Goal: Transaction & Acquisition: Book appointment/travel/reservation

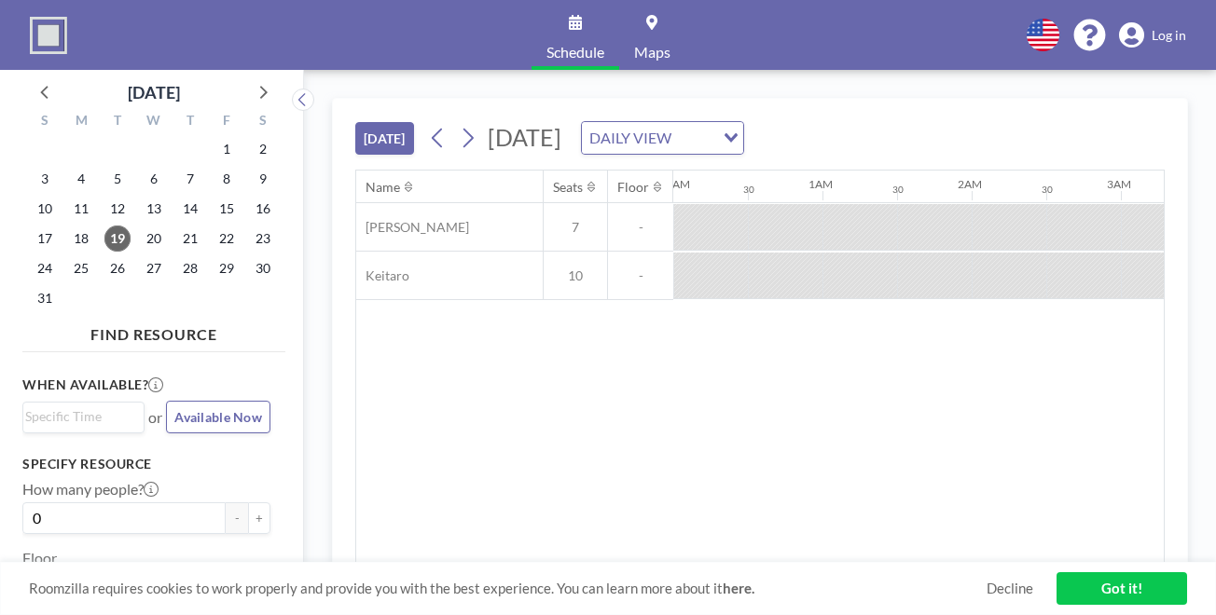
scroll to position [0, 1030]
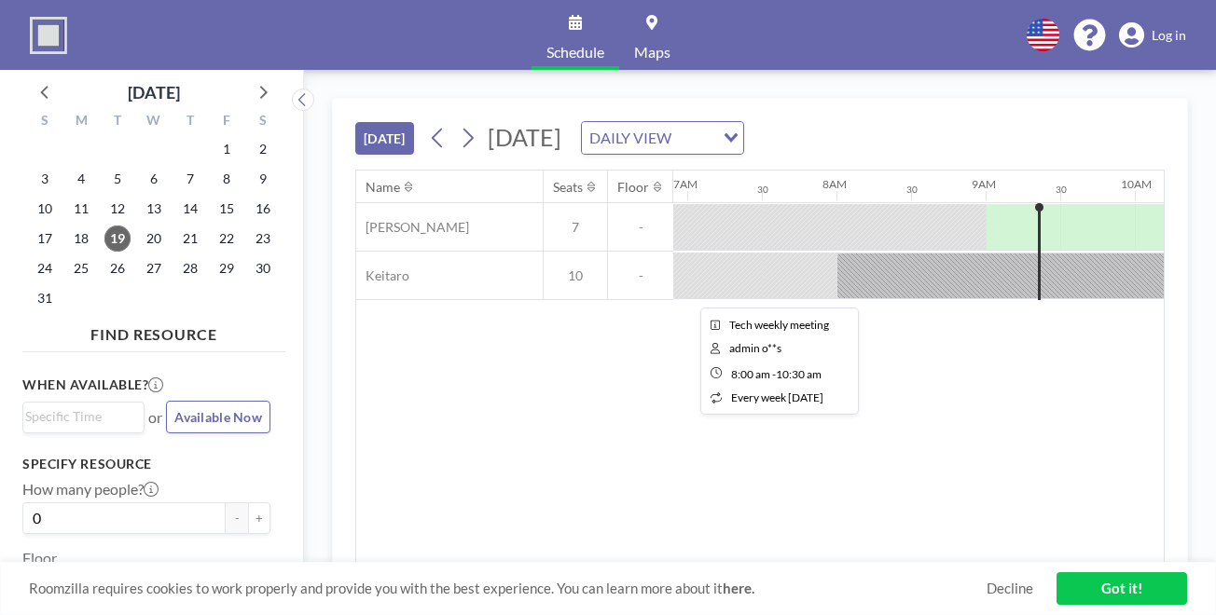
click at [836, 253] on div at bounding box center [1022, 276] width 373 height 47
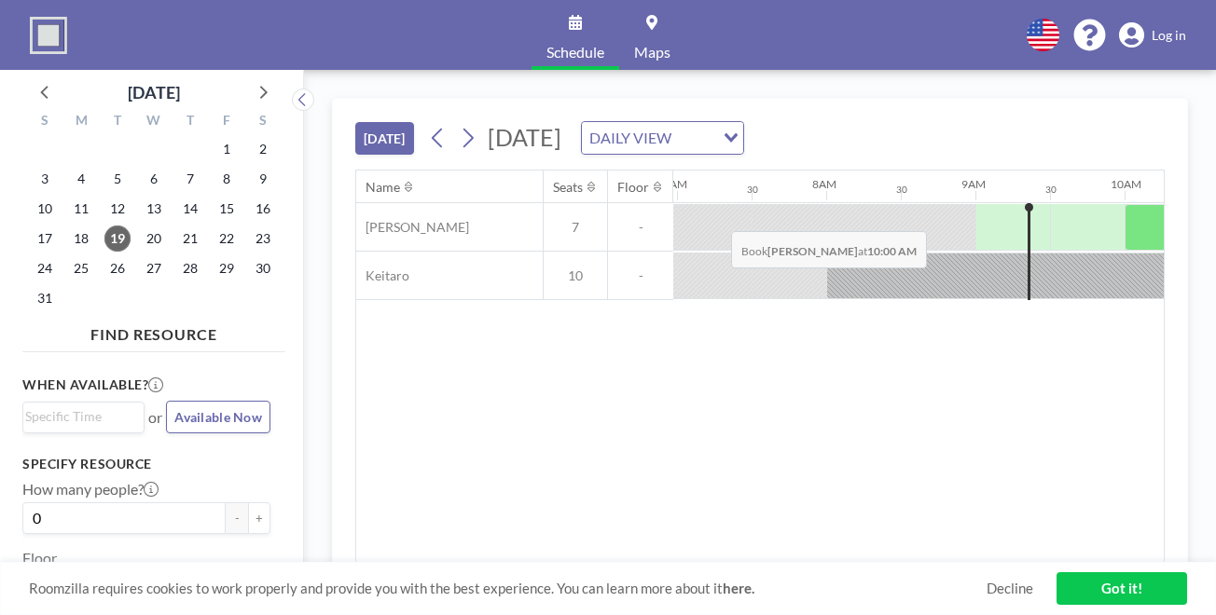
click at [1124, 204] on div at bounding box center [1161, 227] width 75 height 47
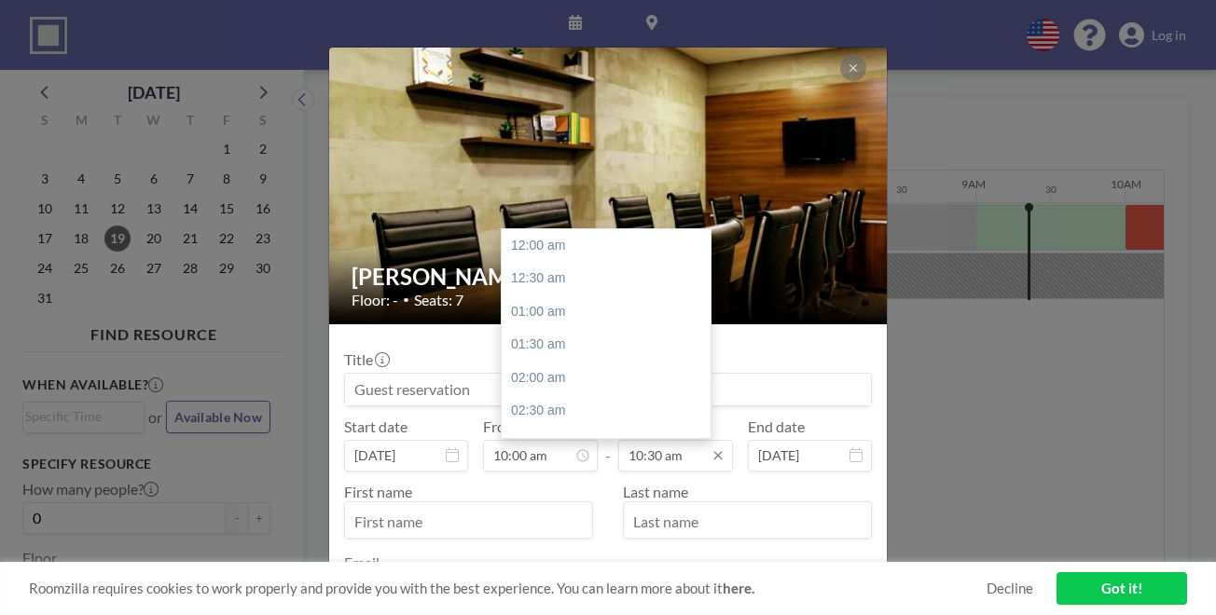
scroll to position [625, 0]
click at [664, 440] on input "10:30 am" at bounding box center [675, 456] width 115 height 32
click at [552, 401] on div "12:00 pm" at bounding box center [606, 418] width 209 height 34
type input "12:00 pm"
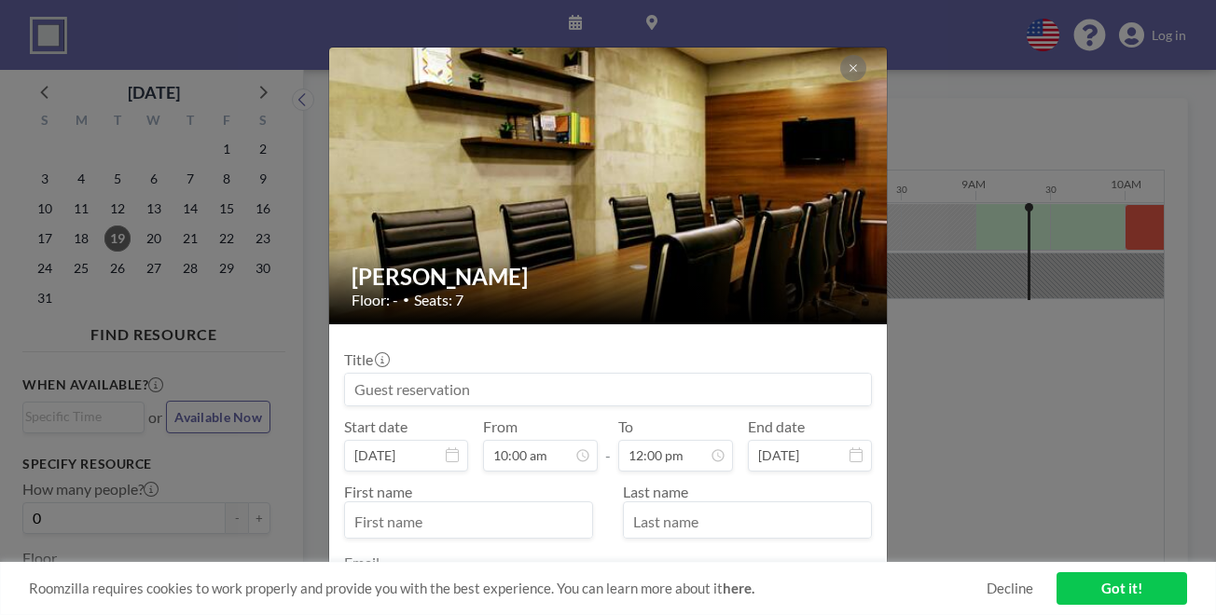
scroll to position [714, 0]
click at [566, 506] on input "text" at bounding box center [468, 522] width 247 height 32
type input "[PERSON_NAME]"
click at [691, 506] on input "text" at bounding box center [747, 522] width 247 height 32
type input "[PERSON_NAME]"
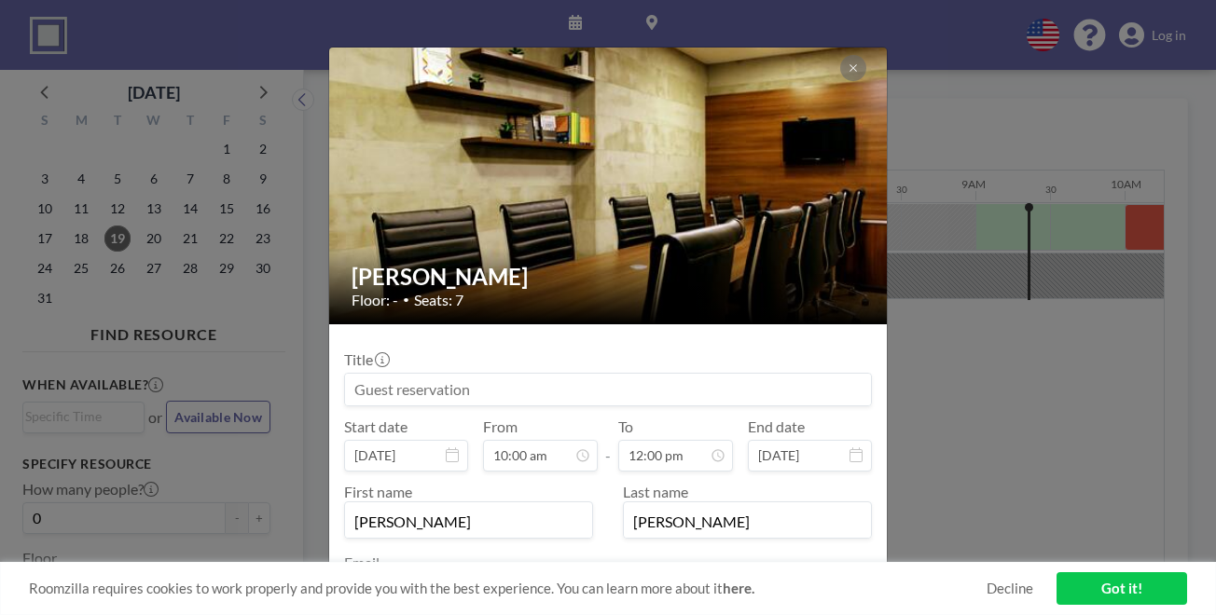
click at [602, 577] on input "email" at bounding box center [608, 593] width 526 height 32
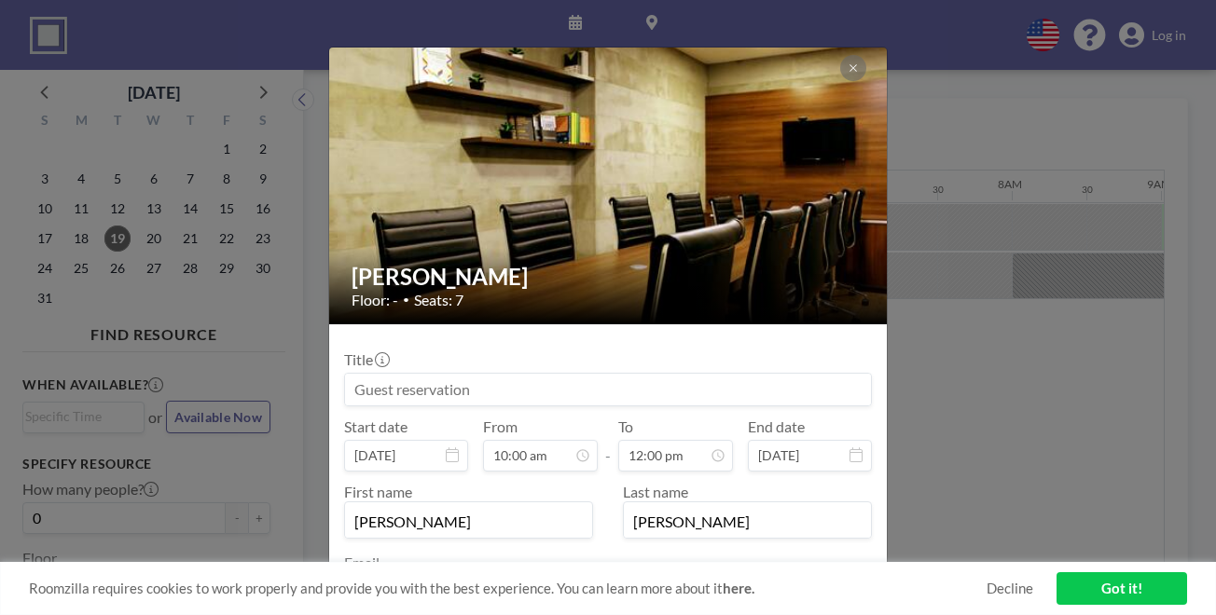
scroll to position [0, 1030]
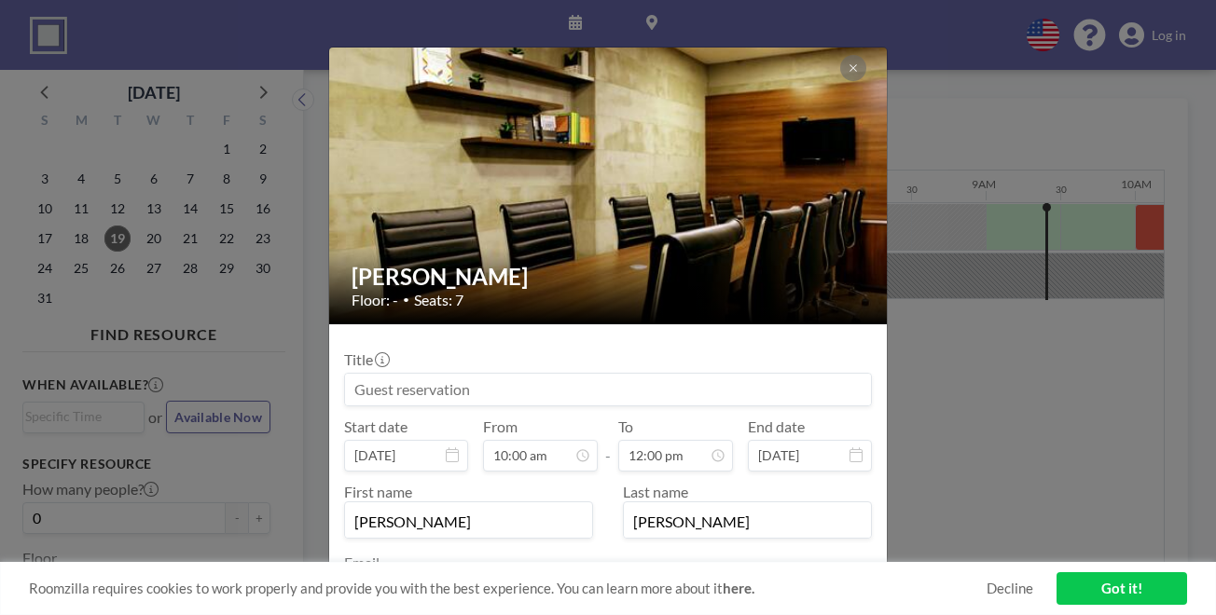
click at [902, 409] on div "Eustacia Floor: - • Seats: 7 Title Start date Aug 19, 2025 From 10:00 am - To 1…" at bounding box center [608, 307] width 1216 height 615
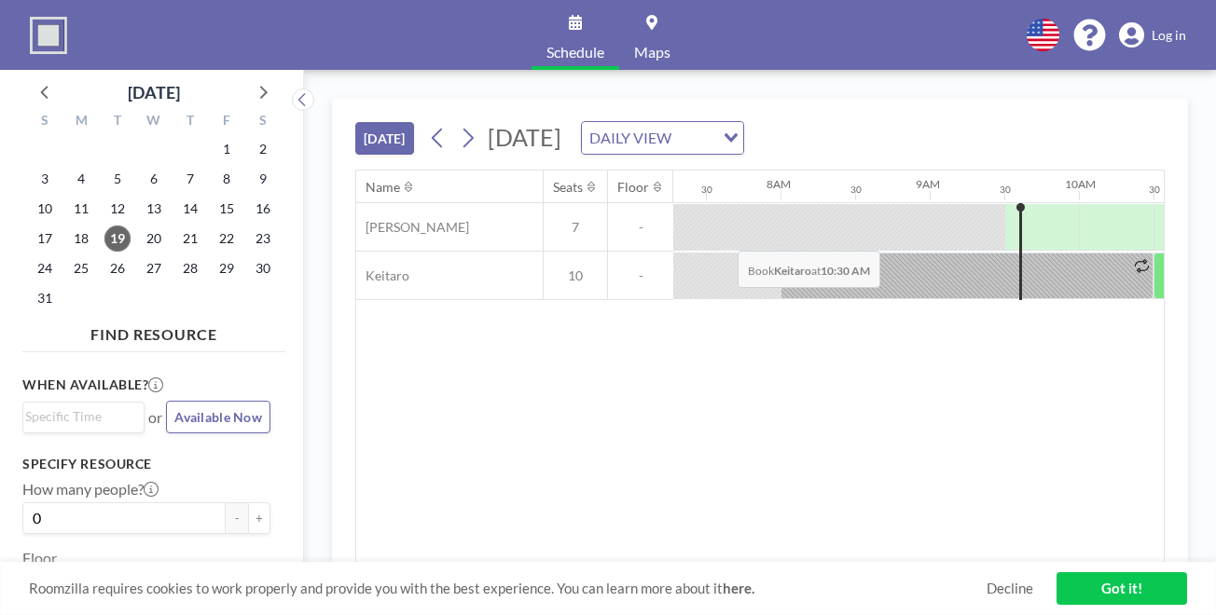
scroll to position [0, 1091]
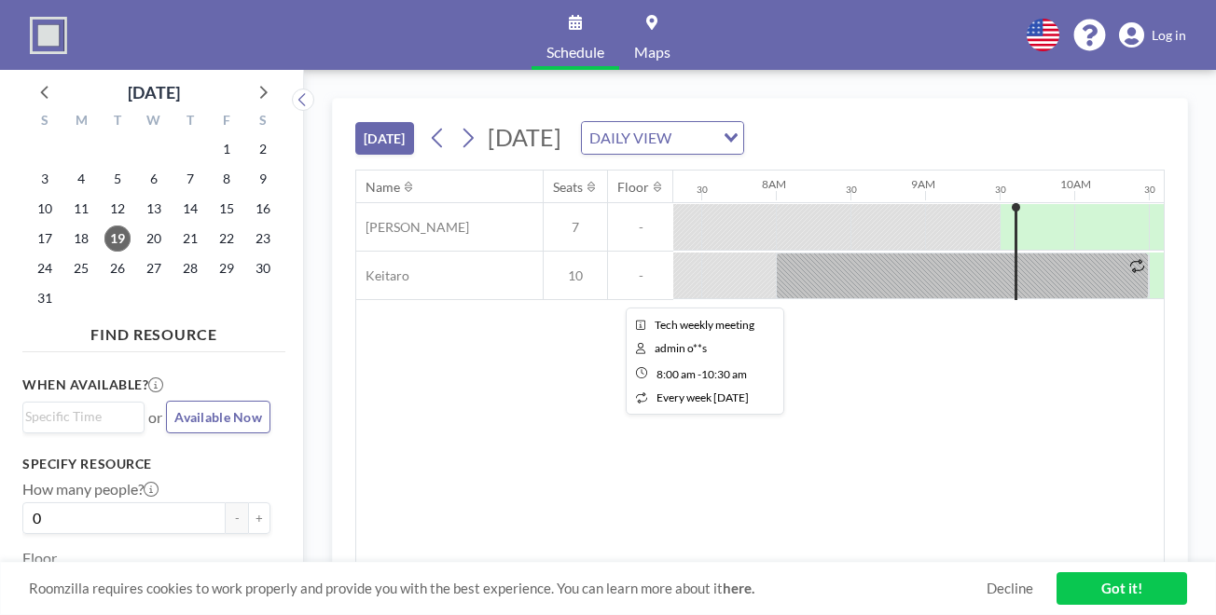
click at [776, 253] on div at bounding box center [962, 276] width 373 height 47
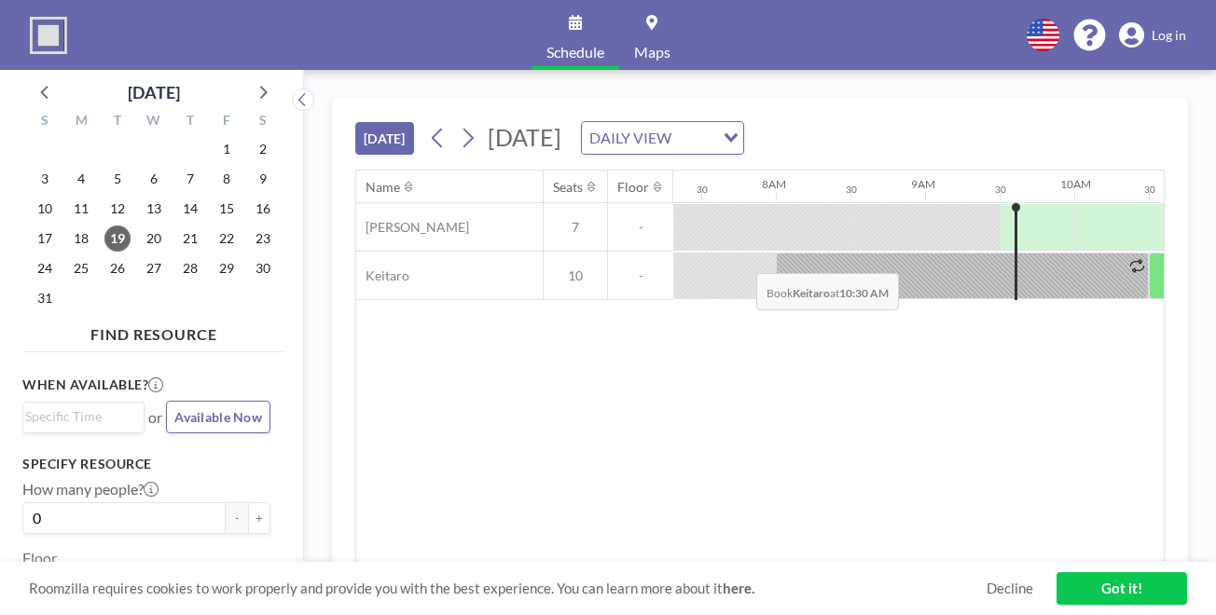
click at [1149, 253] on div at bounding box center [1186, 276] width 75 height 47
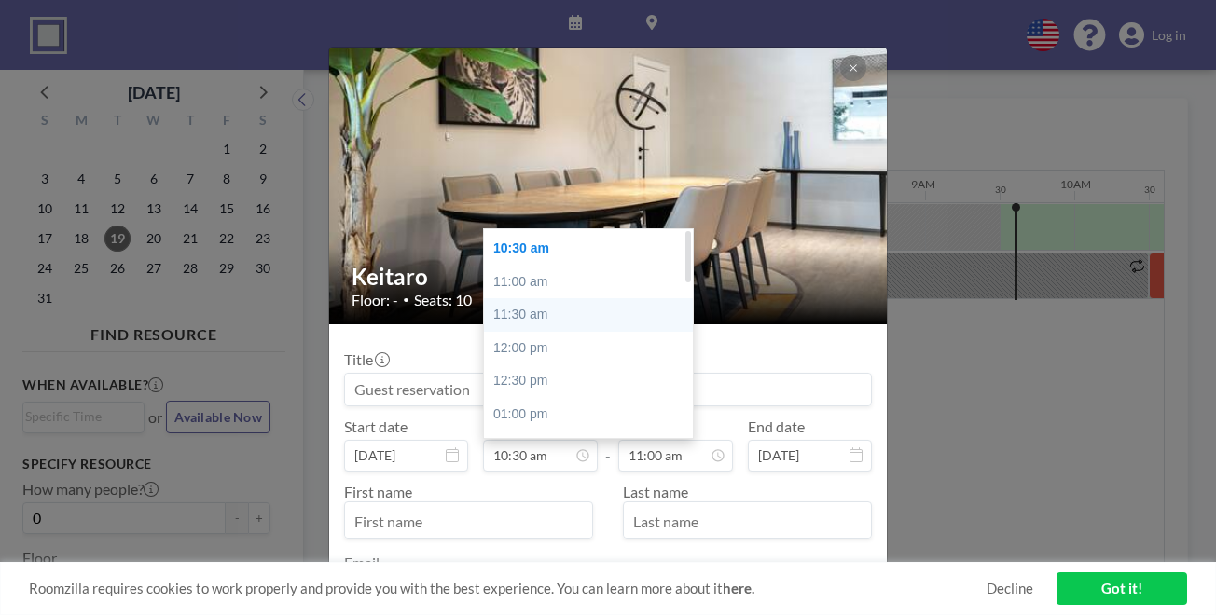
scroll to position [0, 0]
click at [542, 229] on div "10:00 am" at bounding box center [588, 246] width 209 height 34
type input "10:00 am"
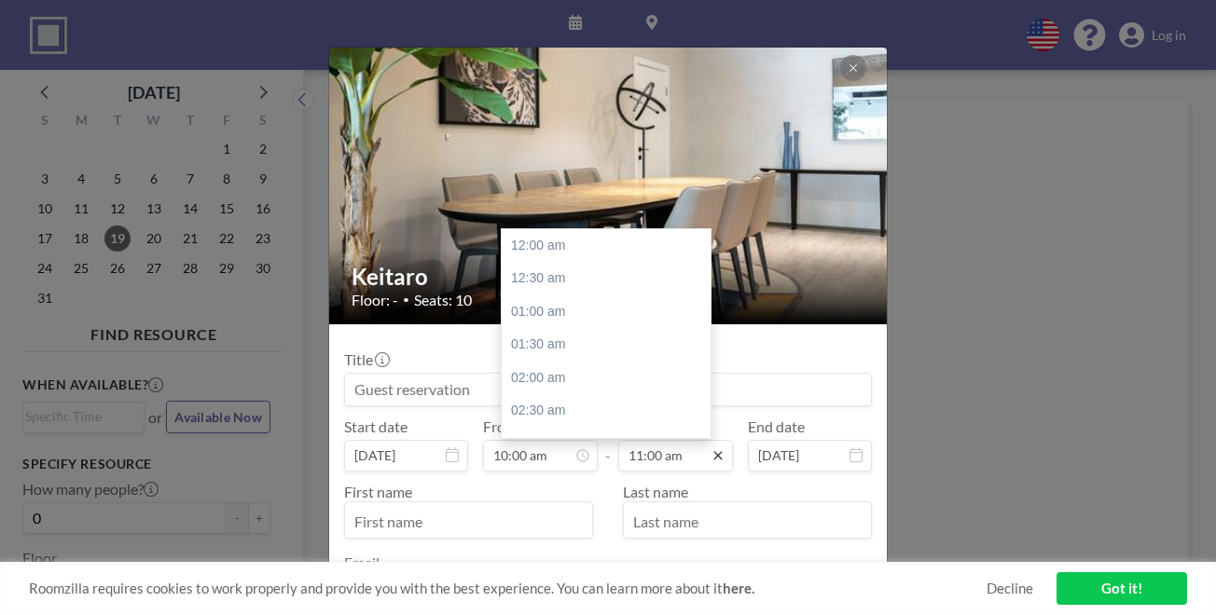
scroll to position [654, 0]
click at [679, 440] on input "11:00 am" at bounding box center [675, 456] width 115 height 32
drag, startPoint x: 547, startPoint y: 236, endPoint x: 547, endPoint y: 252, distance: 15.8
click at [547, 371] on div "12:00 pm" at bounding box center [606, 388] width 209 height 34
type input "12:00 pm"
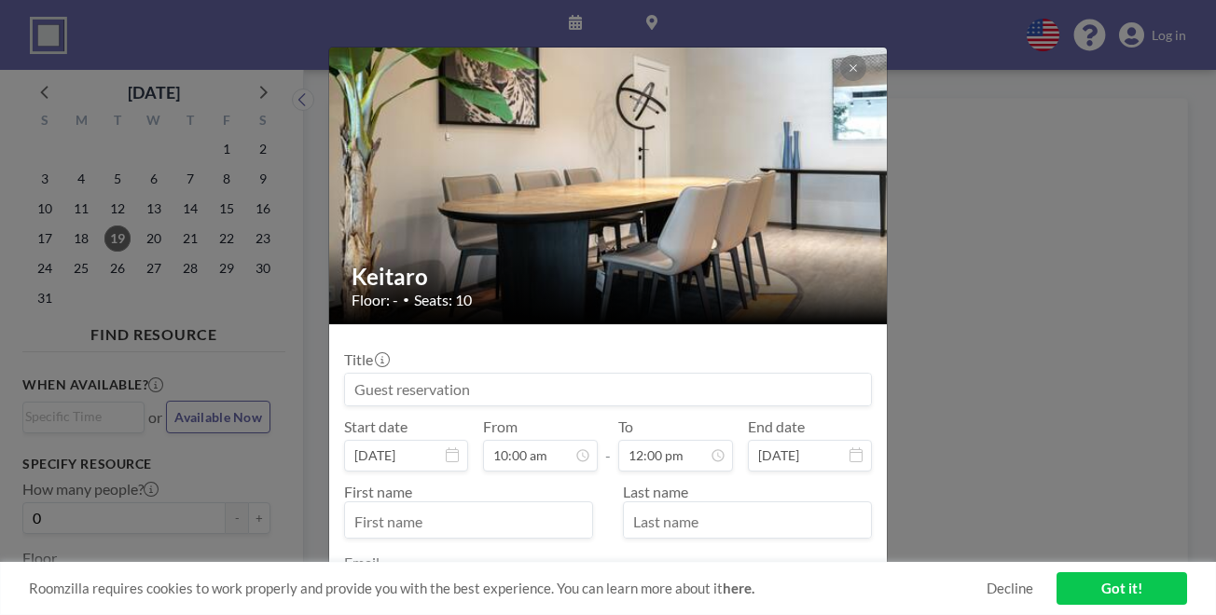
click at [496, 374] on input at bounding box center [608, 390] width 526 height 32
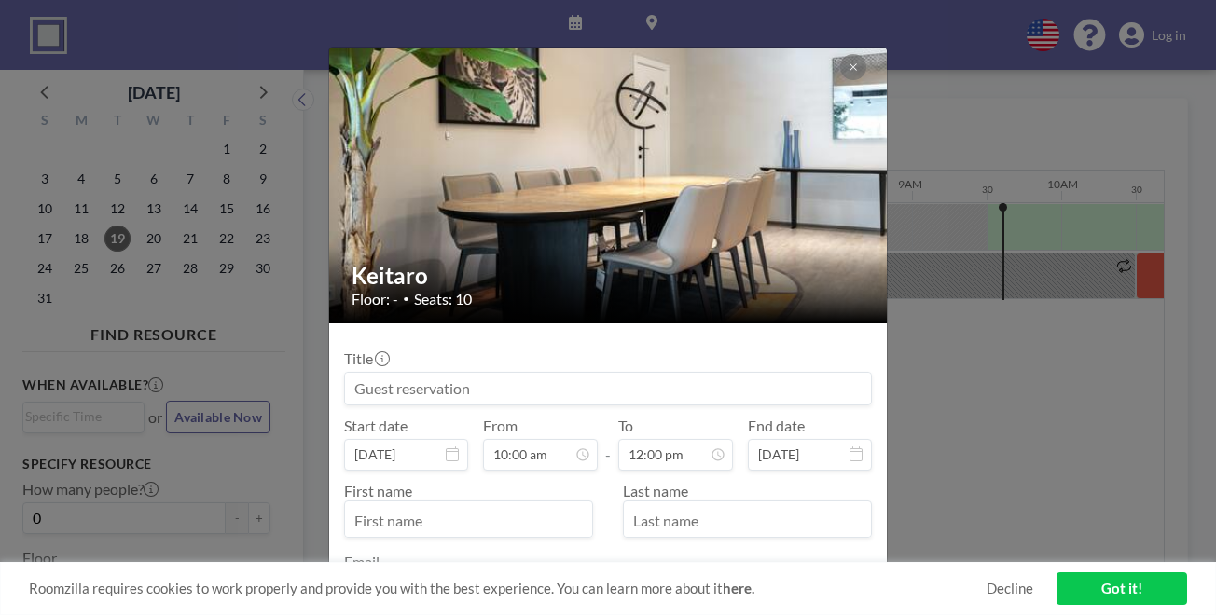
scroll to position [0, 1151]
type input "Mgt Meeting"
click at [487, 505] on input "text" at bounding box center [468, 521] width 247 height 32
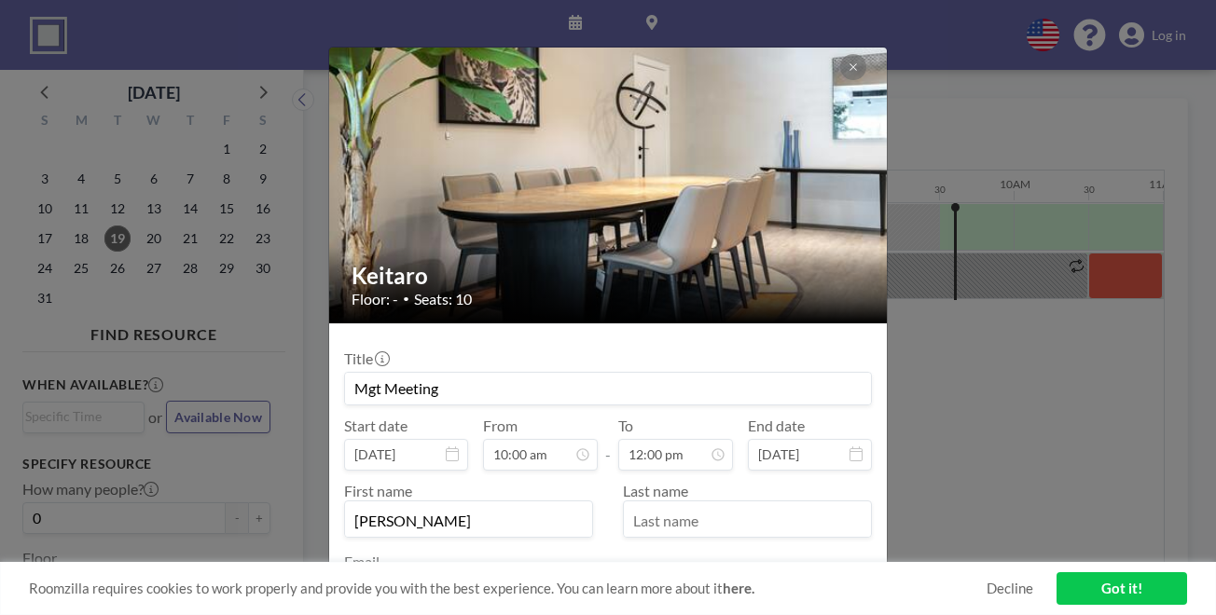
type input "[PERSON_NAME]"
click at [680, 505] on input "text" at bounding box center [747, 521] width 247 height 32
type input "[PERSON_NAME]"
click at [581, 576] on input "email" at bounding box center [608, 592] width 526 height 32
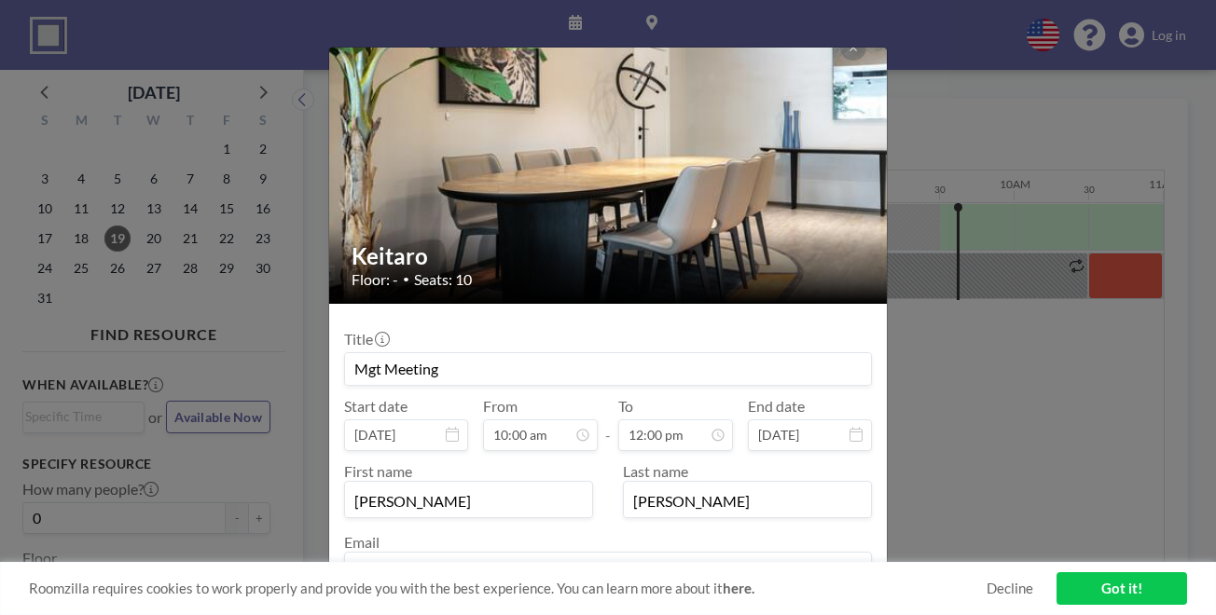
type input "[EMAIL_ADDRESS][DOMAIN_NAME]"
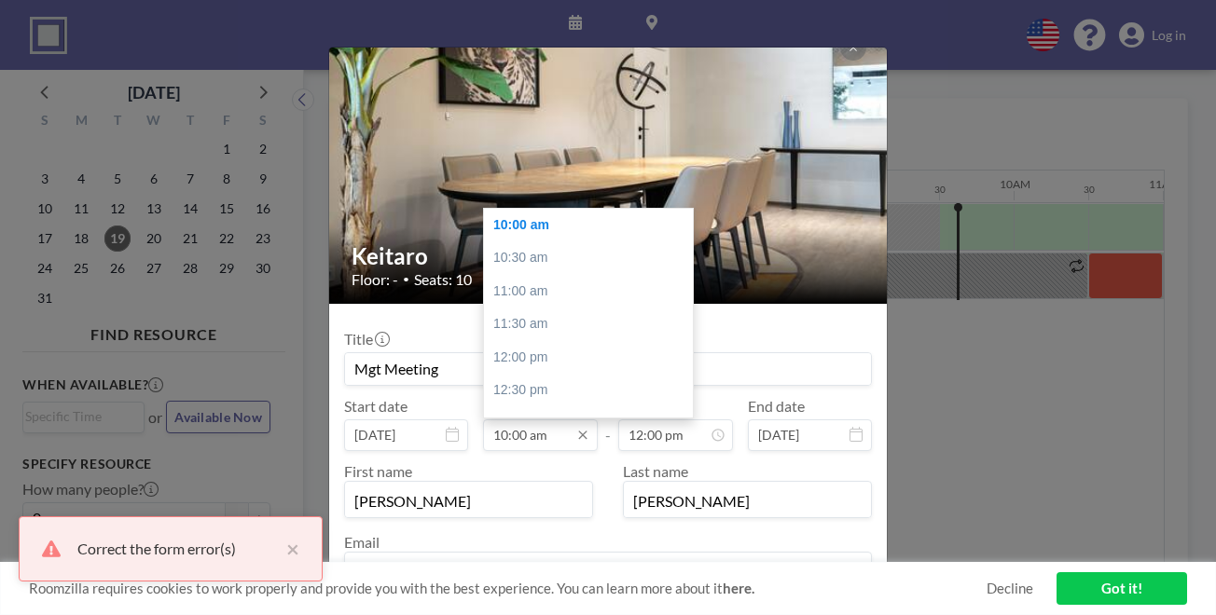
click at [555, 420] on input "10:00 am" at bounding box center [540, 436] width 115 height 32
click at [540, 241] on div "10:30 am" at bounding box center [588, 258] width 209 height 34
type input "10:30 am"
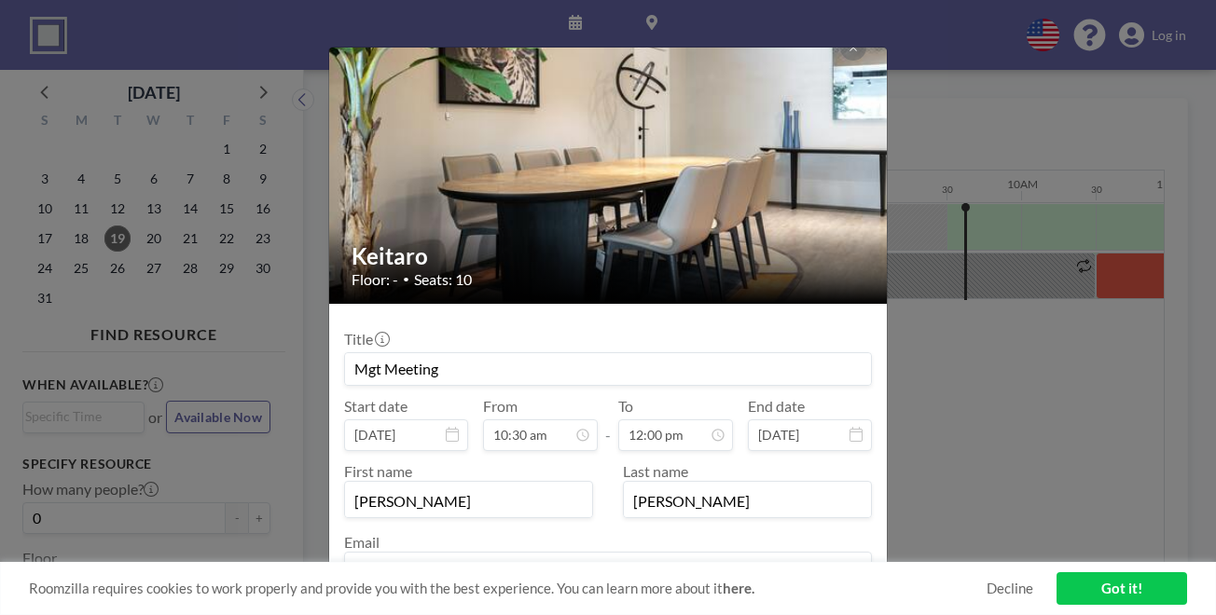
scroll to position [0, 1212]
